Goal: Navigation & Orientation: Find specific page/section

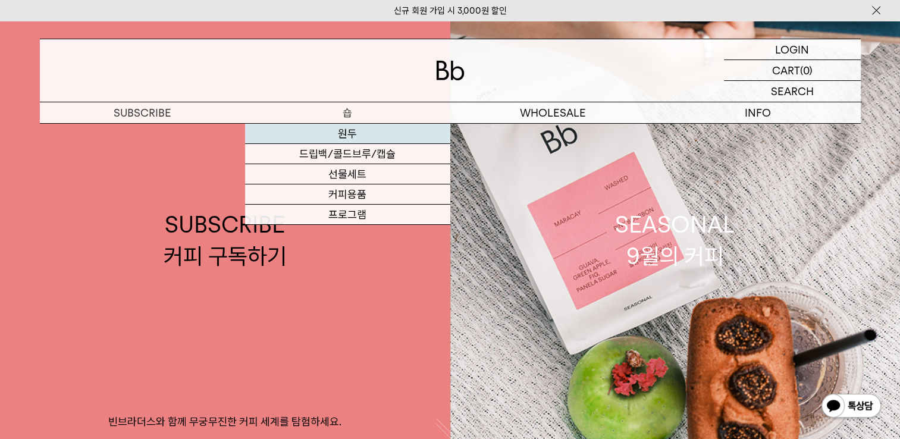
click at [343, 139] on link "원두" at bounding box center [347, 134] width 205 height 20
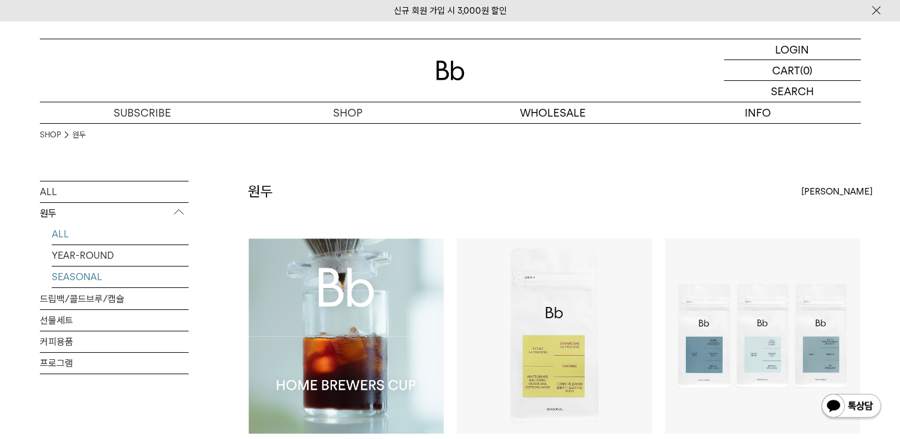
click at [93, 272] on link "SEASONAL" at bounding box center [120, 276] width 137 height 21
